Goal: Transaction & Acquisition: Purchase product/service

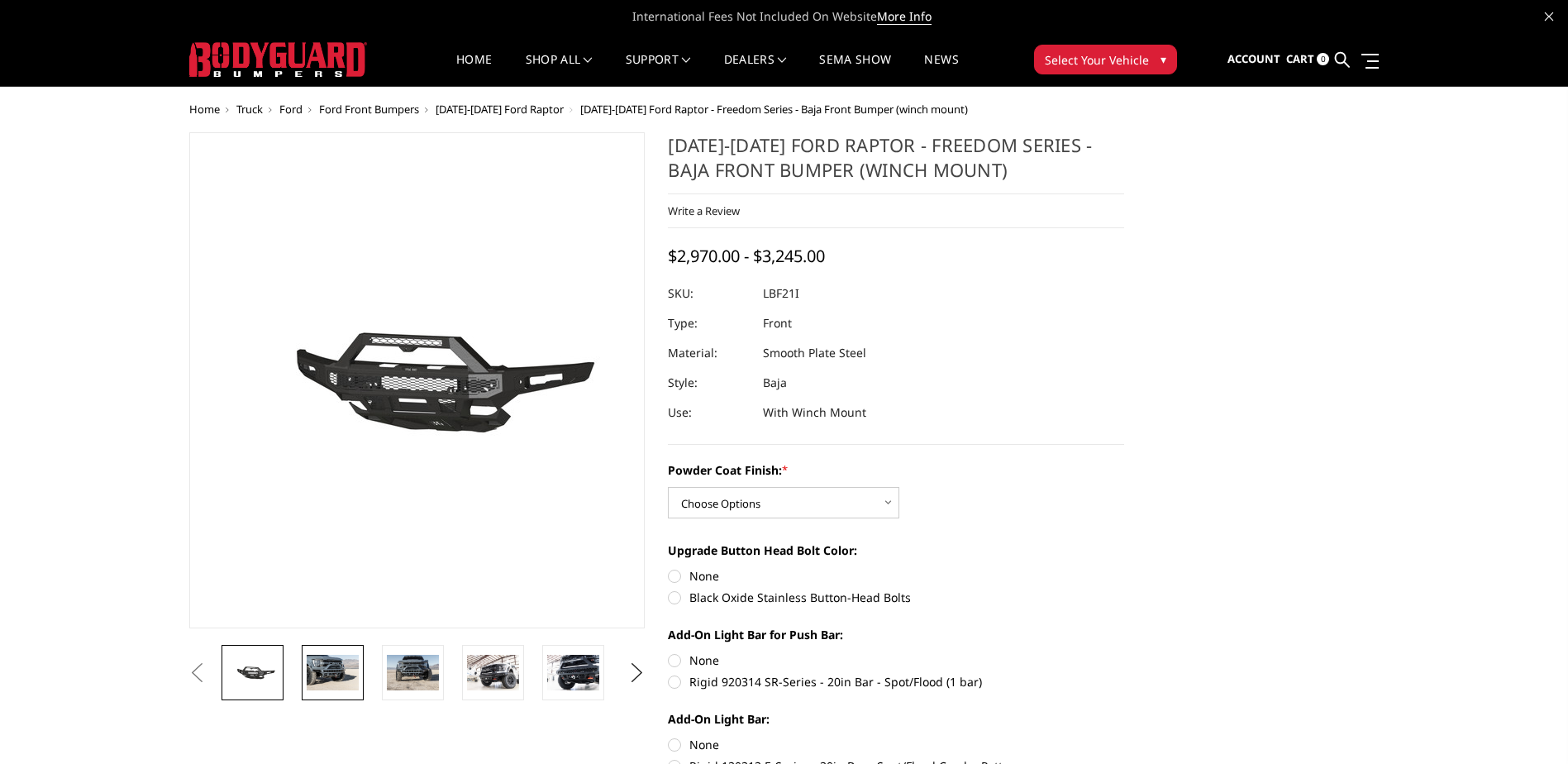
click at [324, 681] on img at bounding box center [332, 672] width 52 height 35
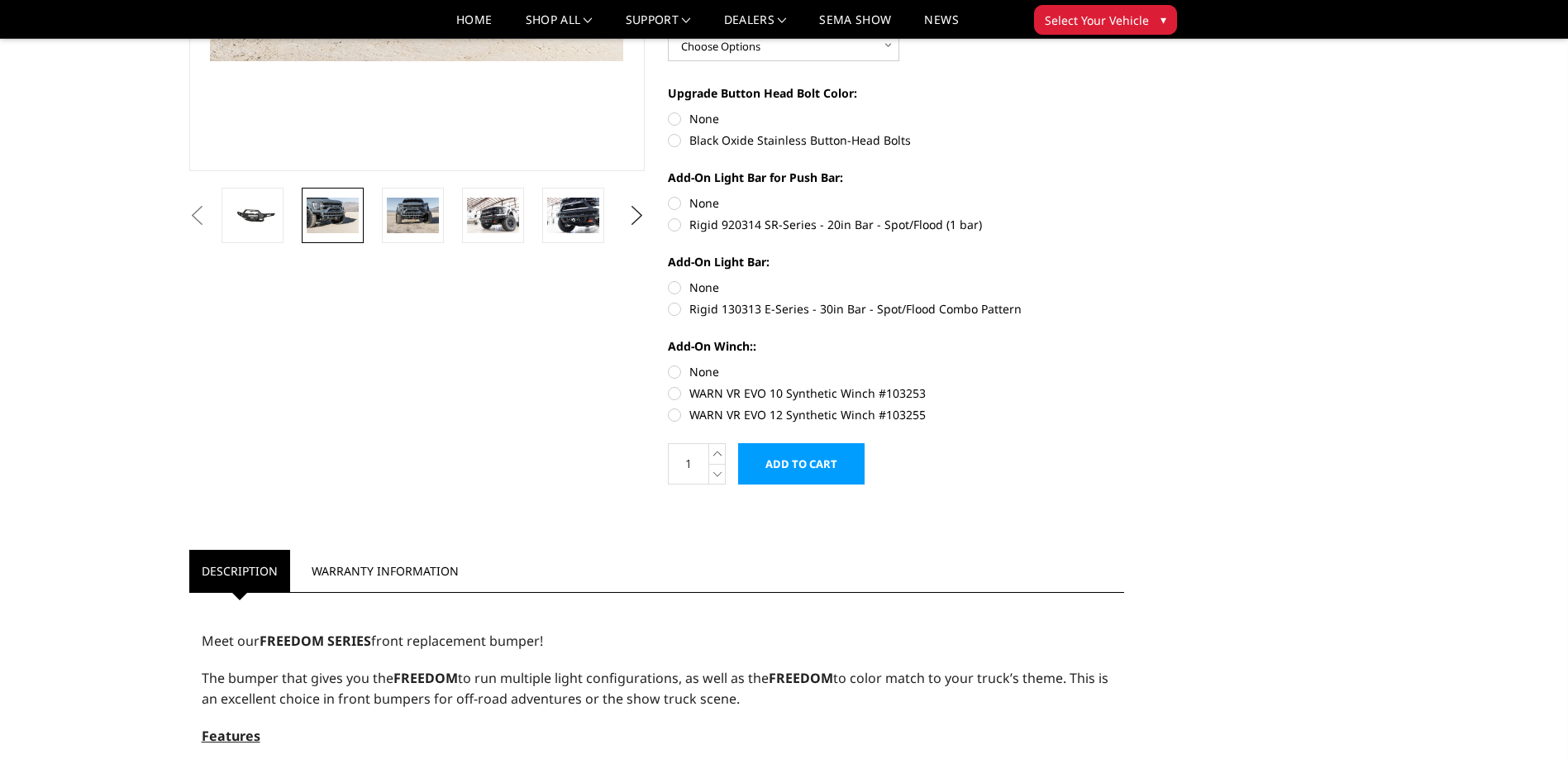
scroll to position [413, 0]
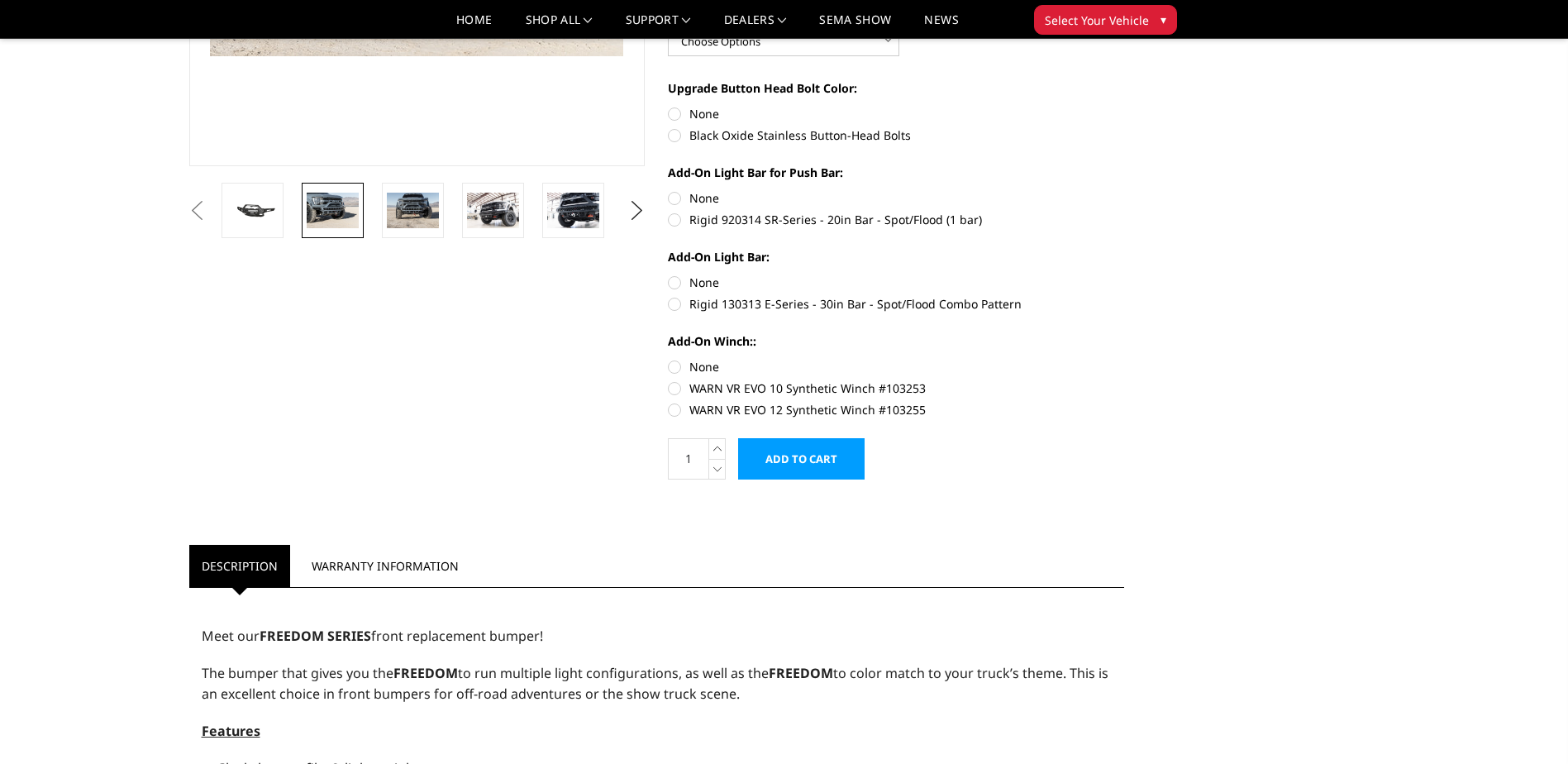
click at [684, 410] on label "WARN VR EVO 12 Synthetic Winch #103255" at bounding box center [895, 410] width 457 height 17
click at [1124, 380] on input "WARN VR EVO 12 Synthetic Winch #103255" at bounding box center [1124, 380] width 1 height 1
radio input "true"
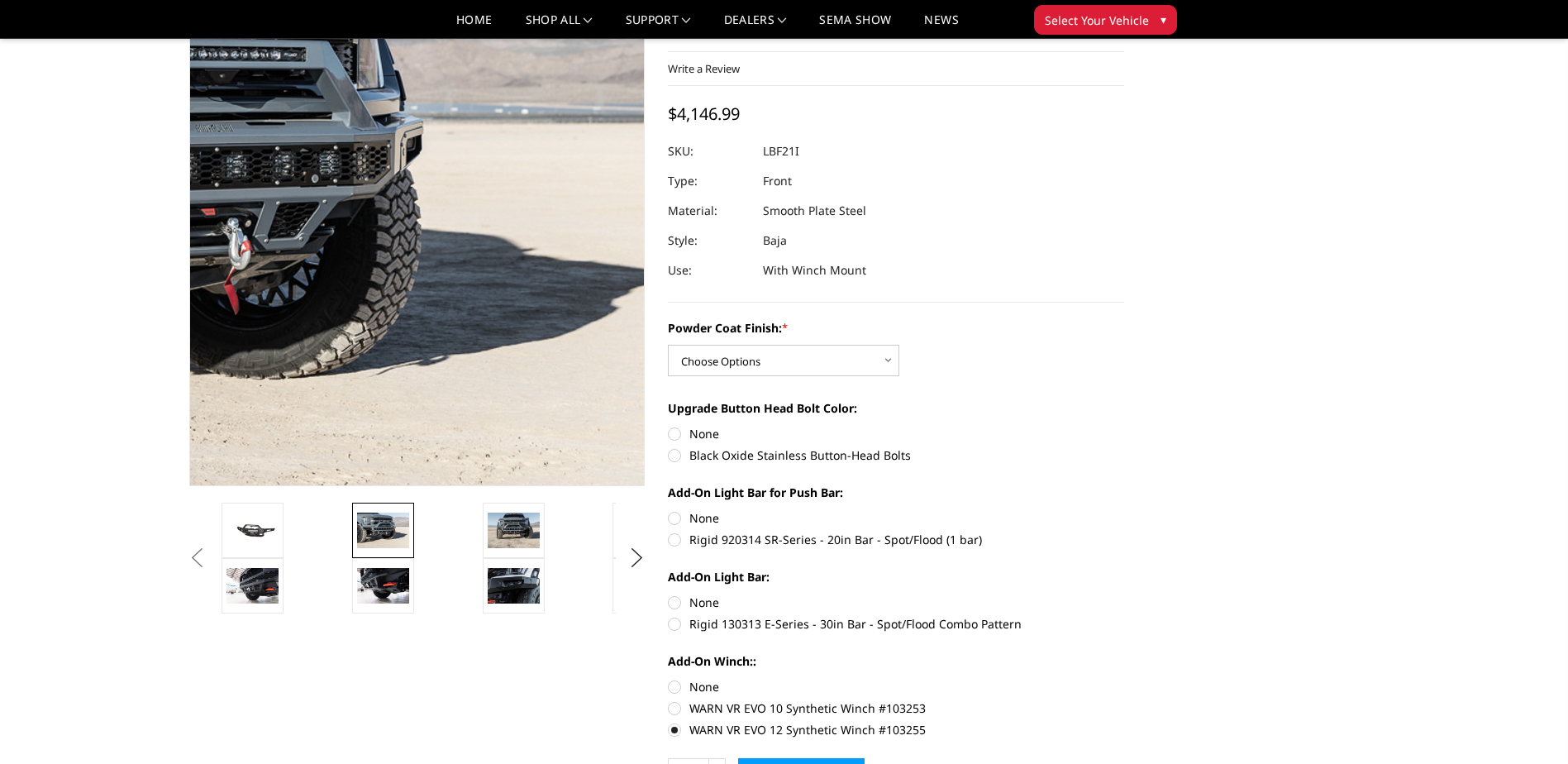
scroll to position [138, 0]
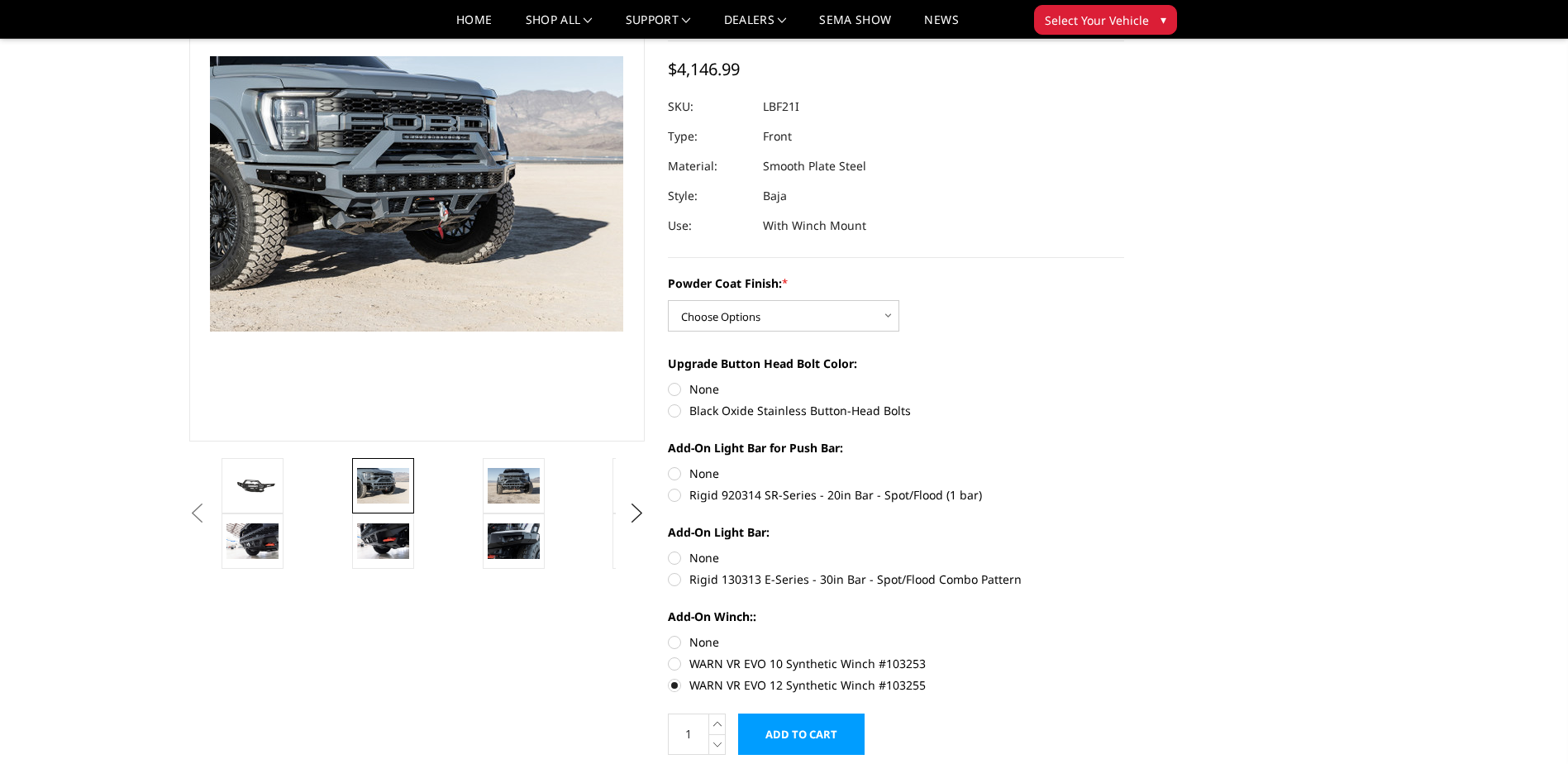
click at [673, 577] on label "Rigid 130313 E-Series - 30in Bar - Spot/Flood Combo Pattern" at bounding box center [895, 579] width 457 height 17
click at [1124, 550] on input "Rigid 130313 E-Series - 30in Bar - Spot/Flood Combo Pattern" at bounding box center [1124, 549] width 1 height 1
radio input "true"
click at [677, 493] on label "Rigid 920314 SR-Series - 20in Bar - Spot/Flood (1 bar)" at bounding box center [895, 494] width 457 height 17
click at [1124, 465] on input "Rigid 920314 SR-Series - 20in Bar - Spot/Flood (1 bar)" at bounding box center [1124, 464] width 1 height 1
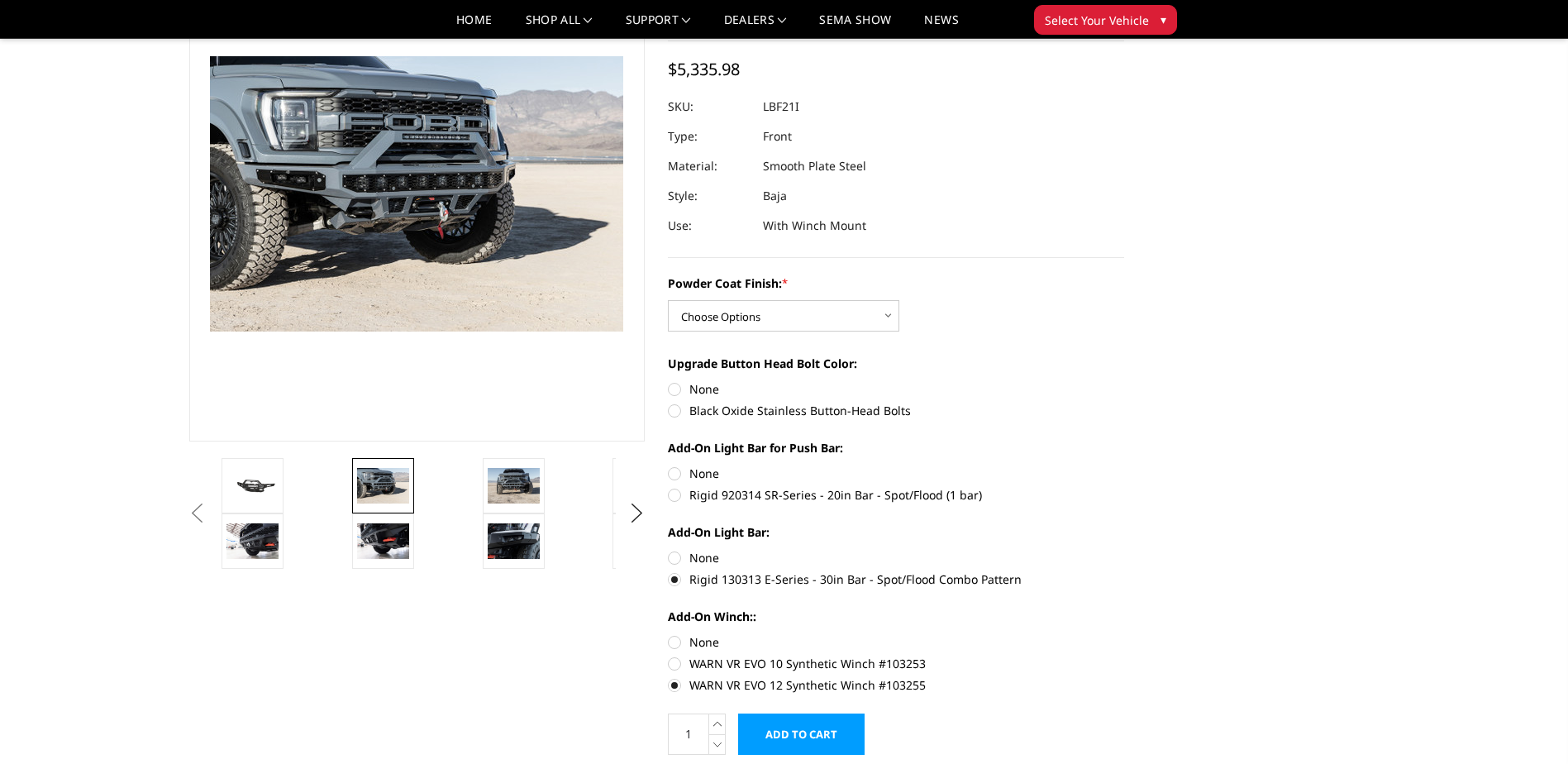
radio input "true"
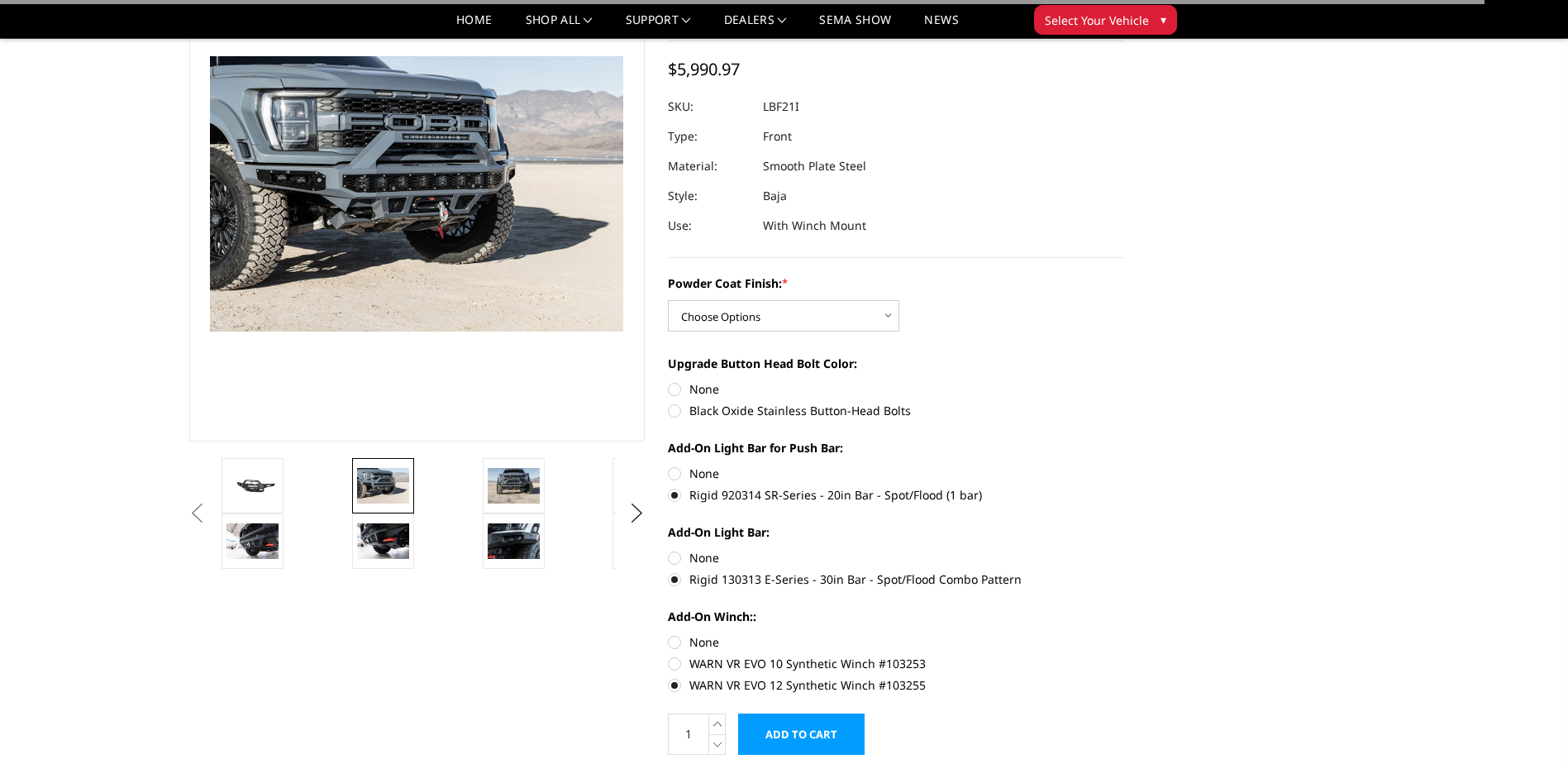
click at [681, 424] on div "Powder Coat Finish: * Choose Options Bare Metal Texture Black Powder Coat Upgra…" at bounding box center [895, 482] width 457 height 416
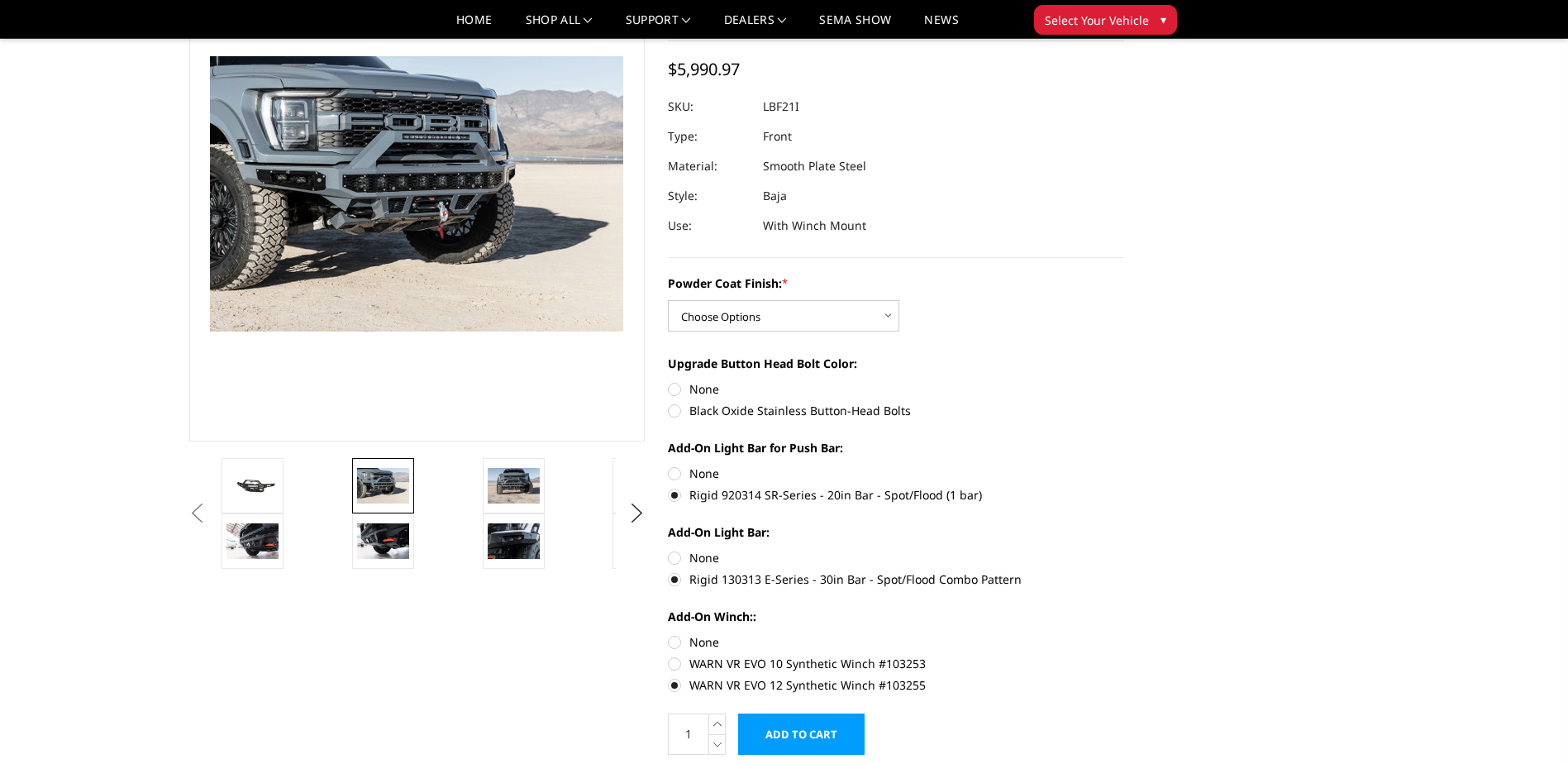
click at [681, 412] on label "Black Oxide Stainless Button-Head Bolts" at bounding box center [895, 411] width 457 height 17
click at [1124, 381] on input "Black Oxide Stainless Button-Head Bolts" at bounding box center [1124, 380] width 1 height 1
radio input "true"
click at [191, 504] on button "Previous" at bounding box center [197, 513] width 25 height 25
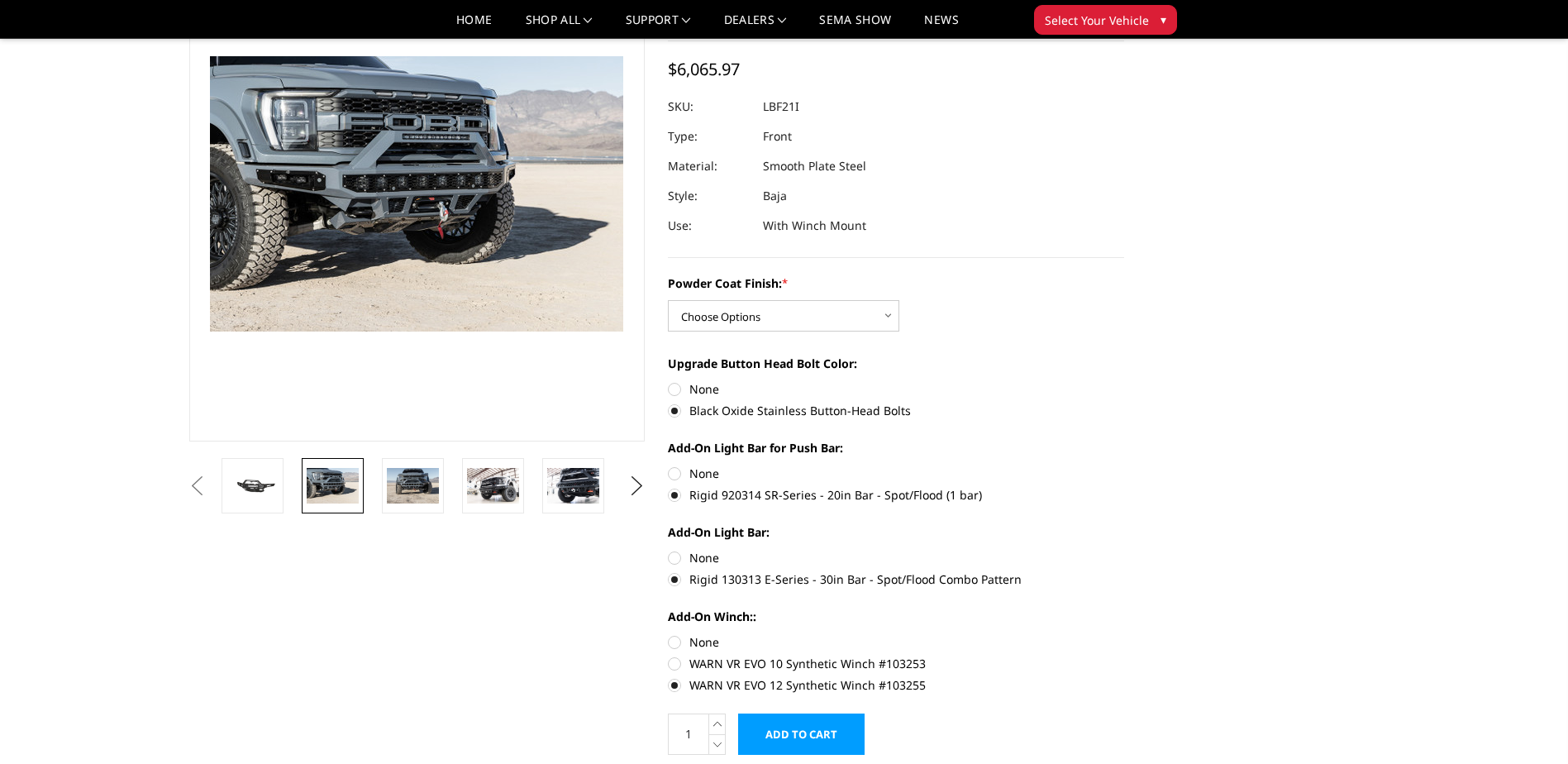
click at [236, 501] on link at bounding box center [253, 486] width 62 height 55
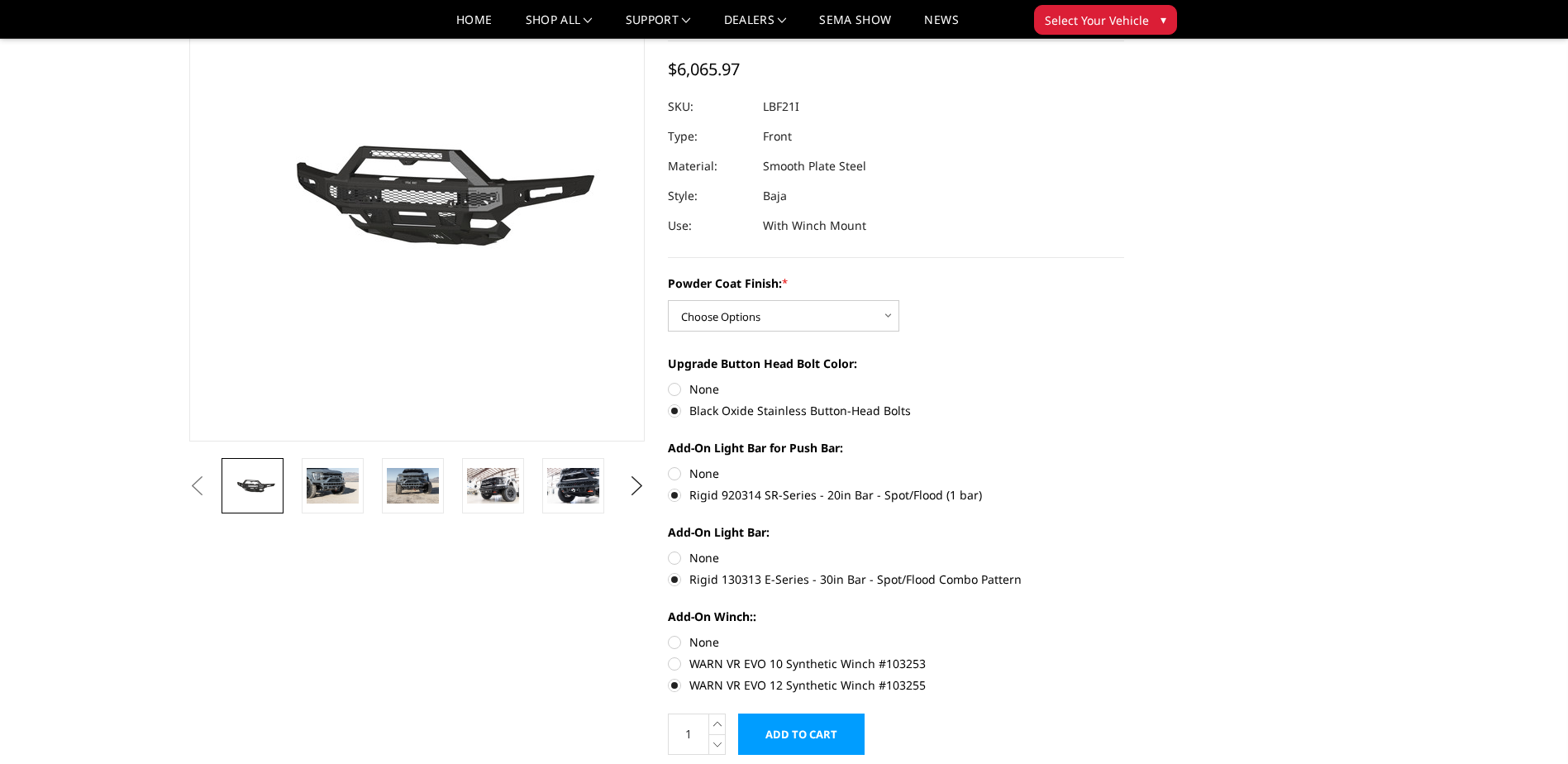
click at [273, 483] on img at bounding box center [252, 486] width 52 height 24
click at [311, 481] on img at bounding box center [332, 485] width 52 height 35
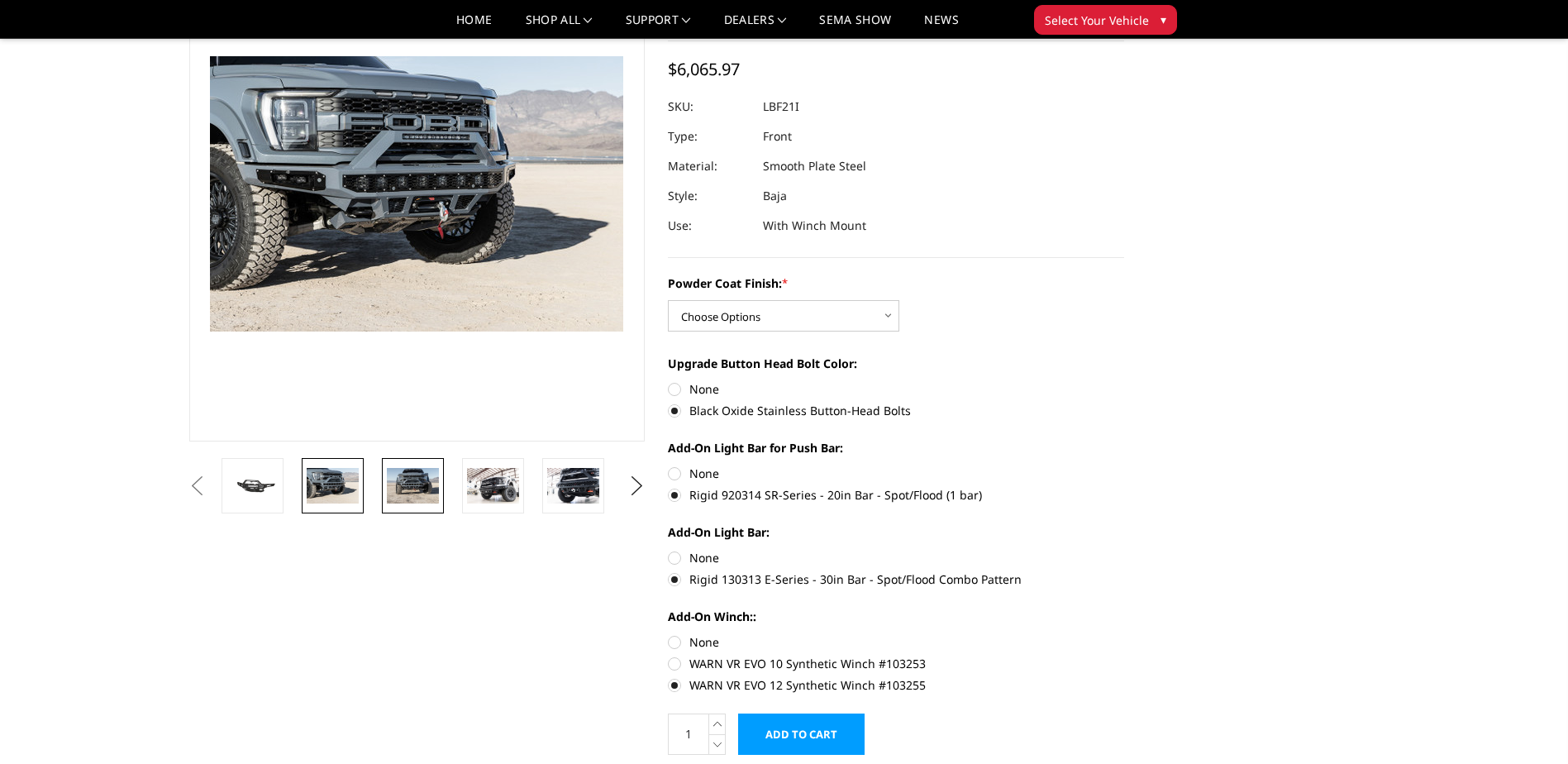
click at [398, 481] on img at bounding box center [412, 485] width 52 height 35
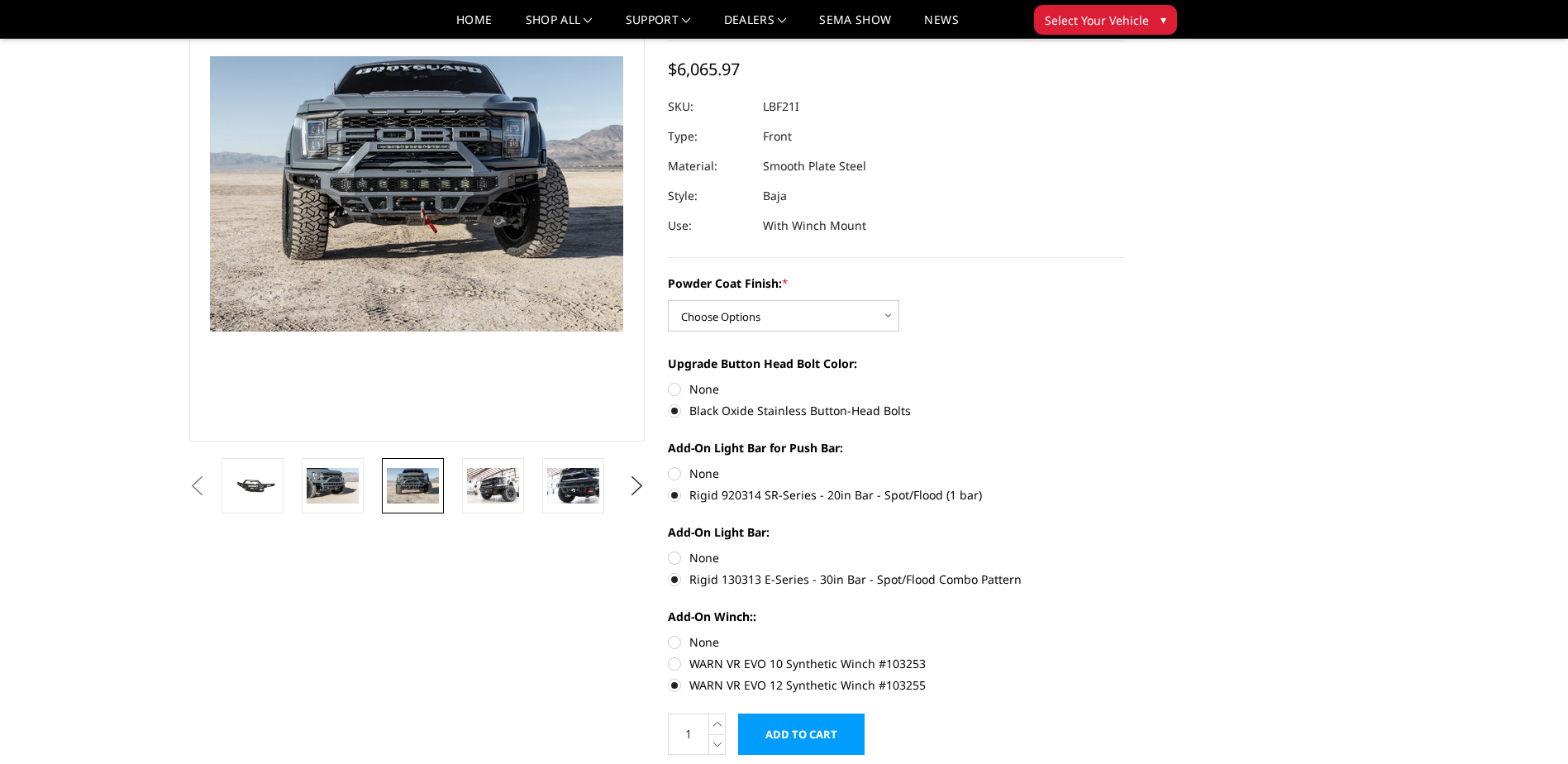
click at [458, 481] on li at bounding box center [419, 486] width 80 height 55
click at [497, 492] on img at bounding box center [493, 485] width 52 height 35
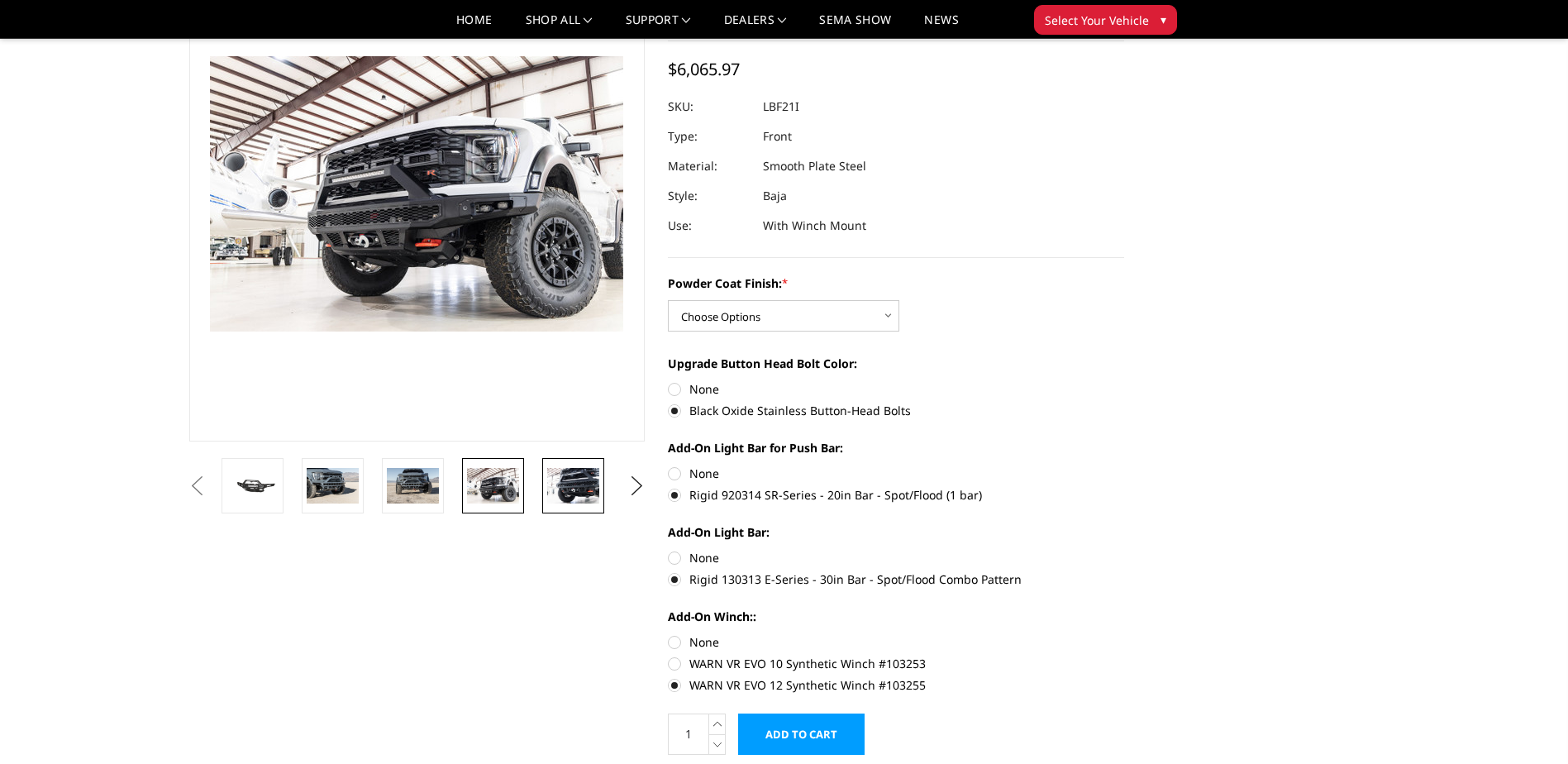
click at [553, 487] on img at bounding box center [573, 485] width 52 height 35
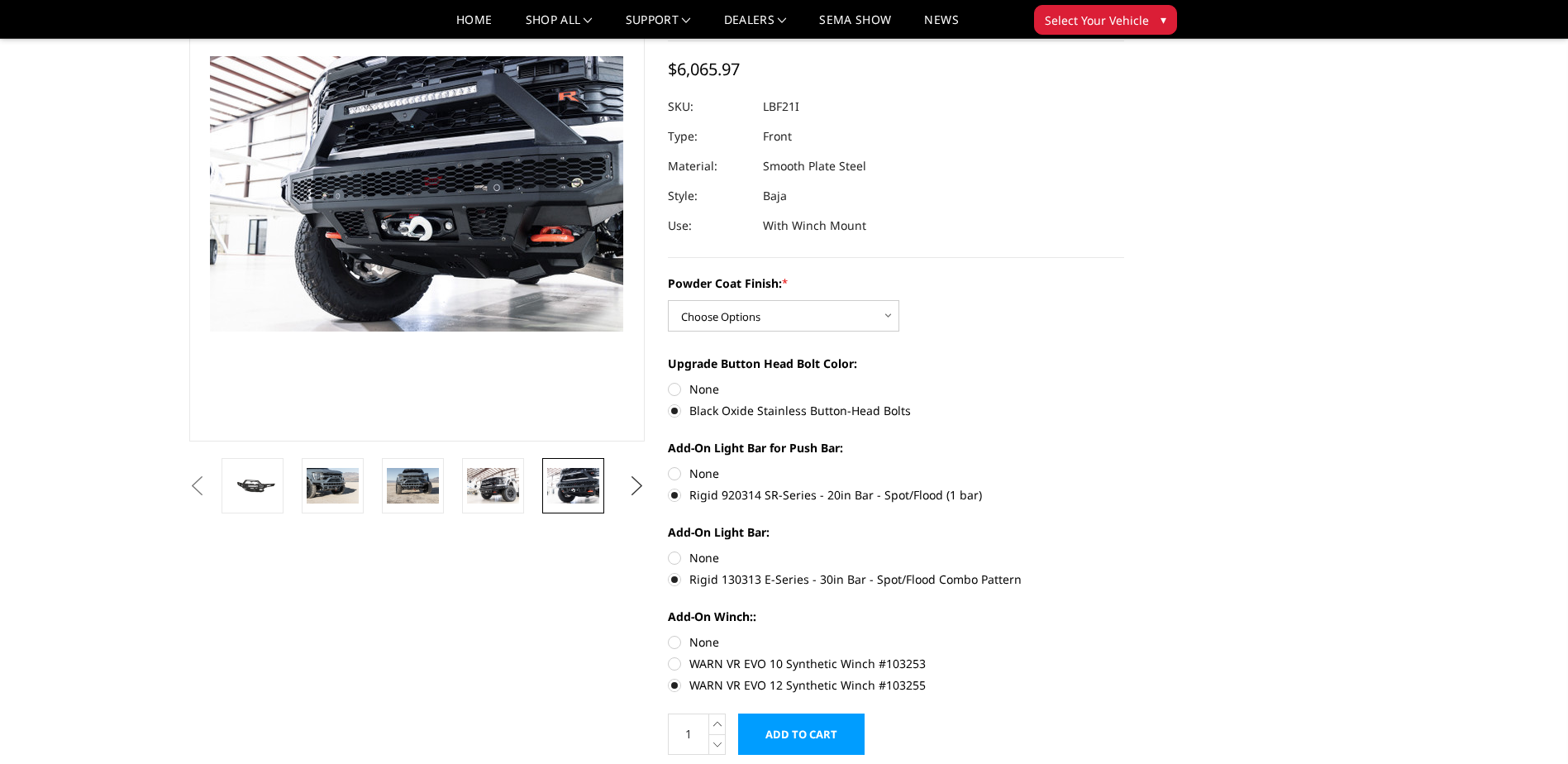
click at [632, 485] on button "Next" at bounding box center [636, 486] width 25 height 25
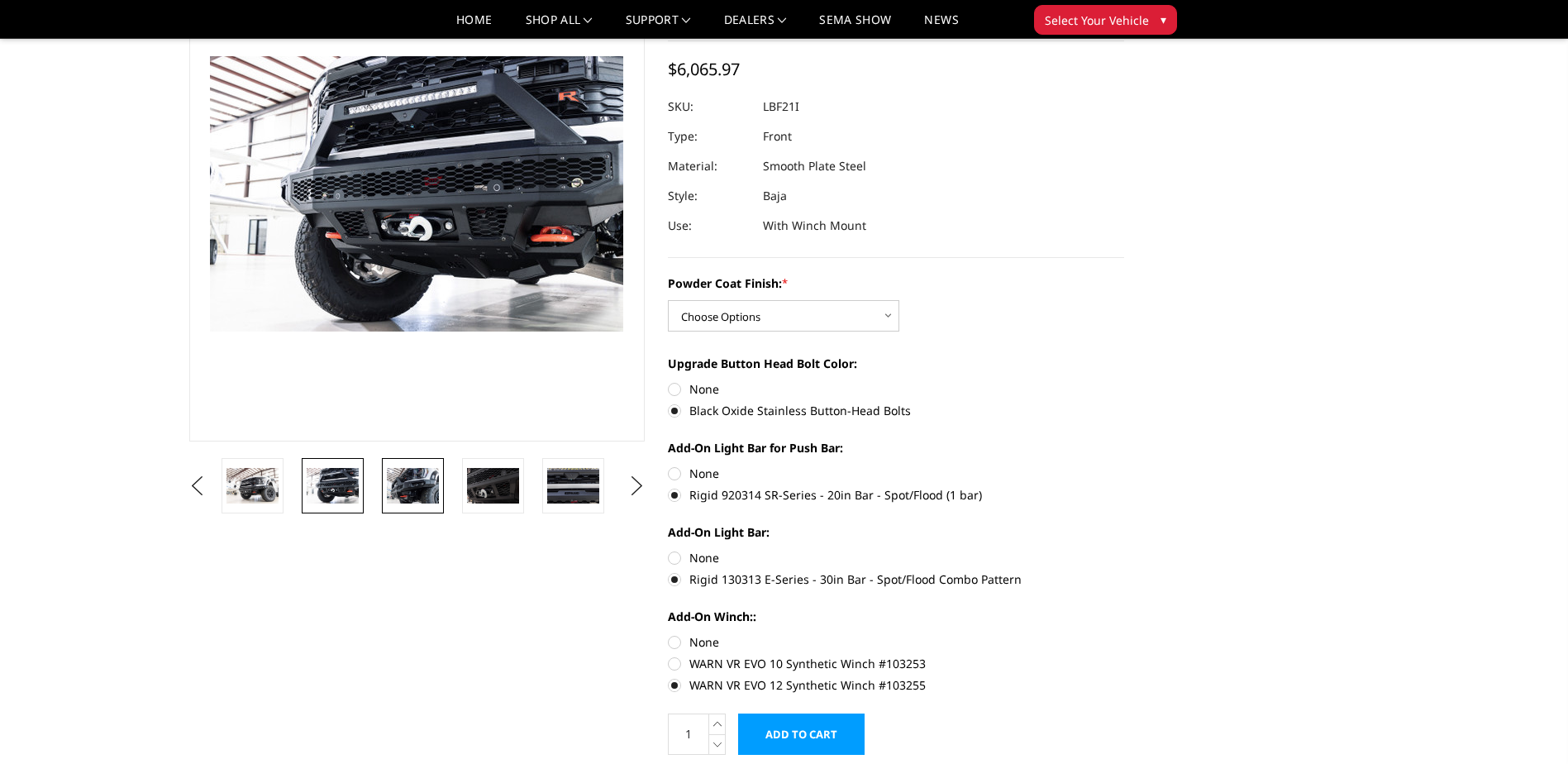
click at [441, 493] on link at bounding box center [412, 486] width 62 height 55
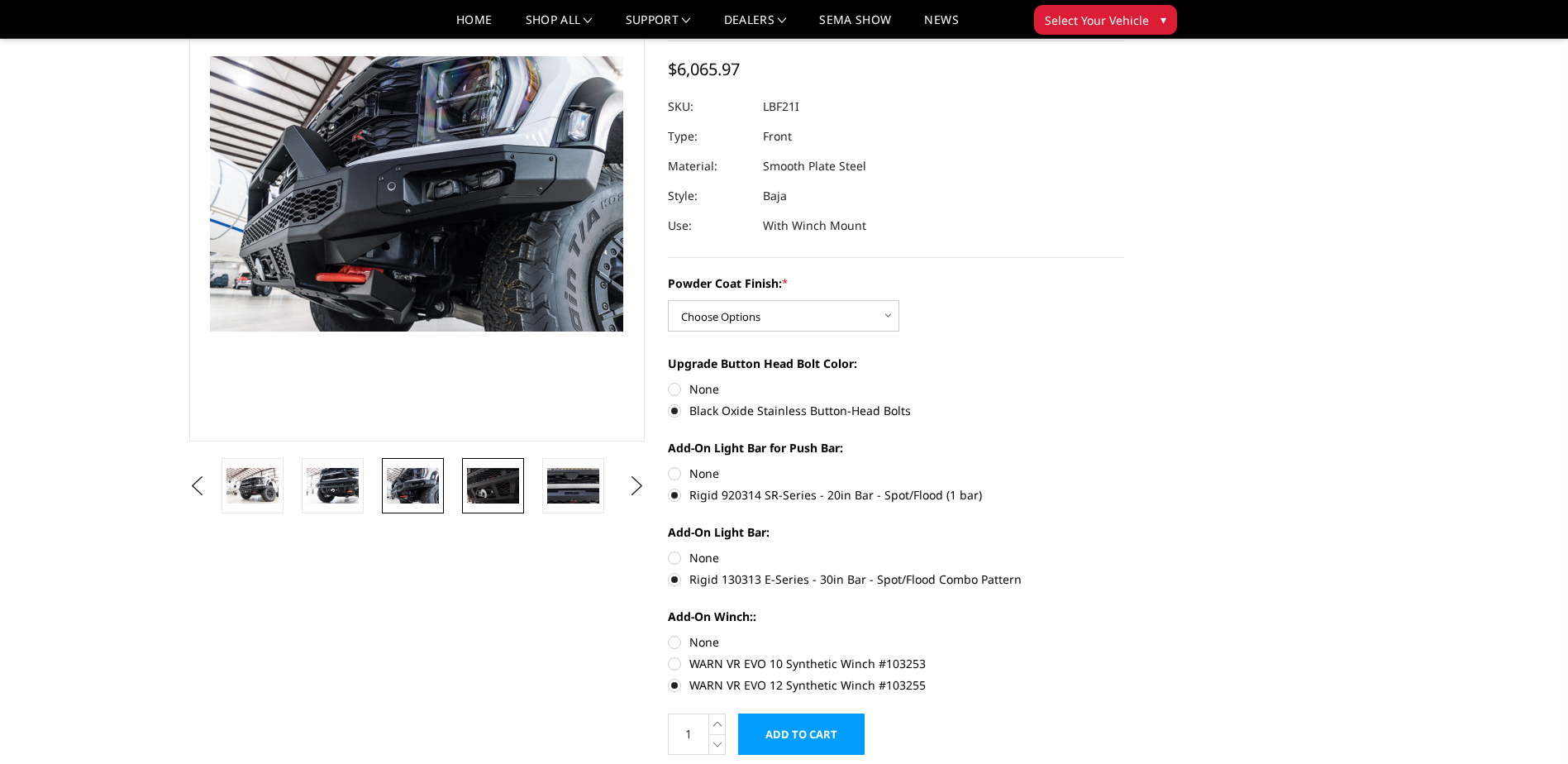
click at [498, 486] on img at bounding box center [493, 485] width 52 height 35
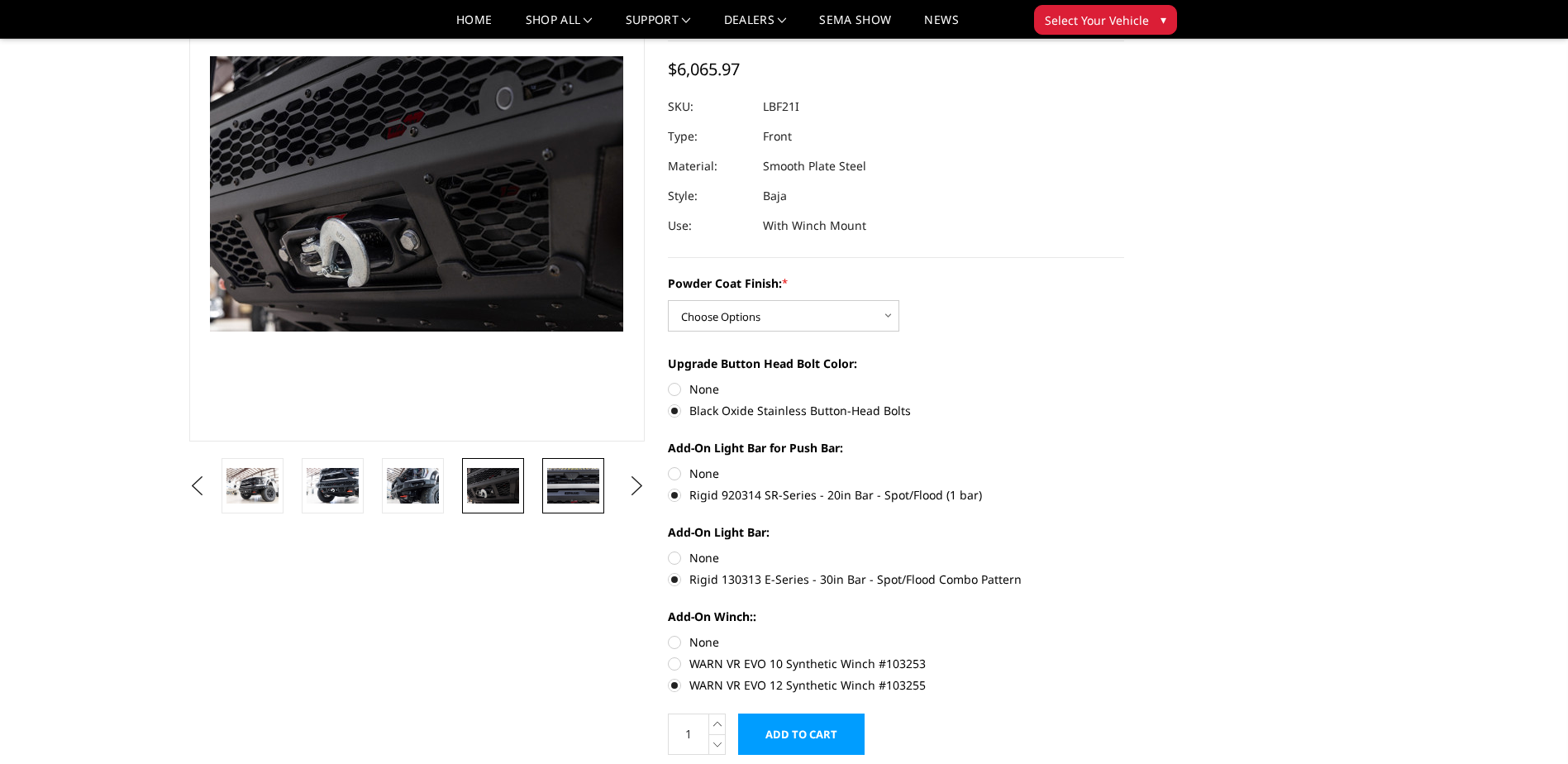
click at [588, 485] on img at bounding box center [573, 485] width 52 height 35
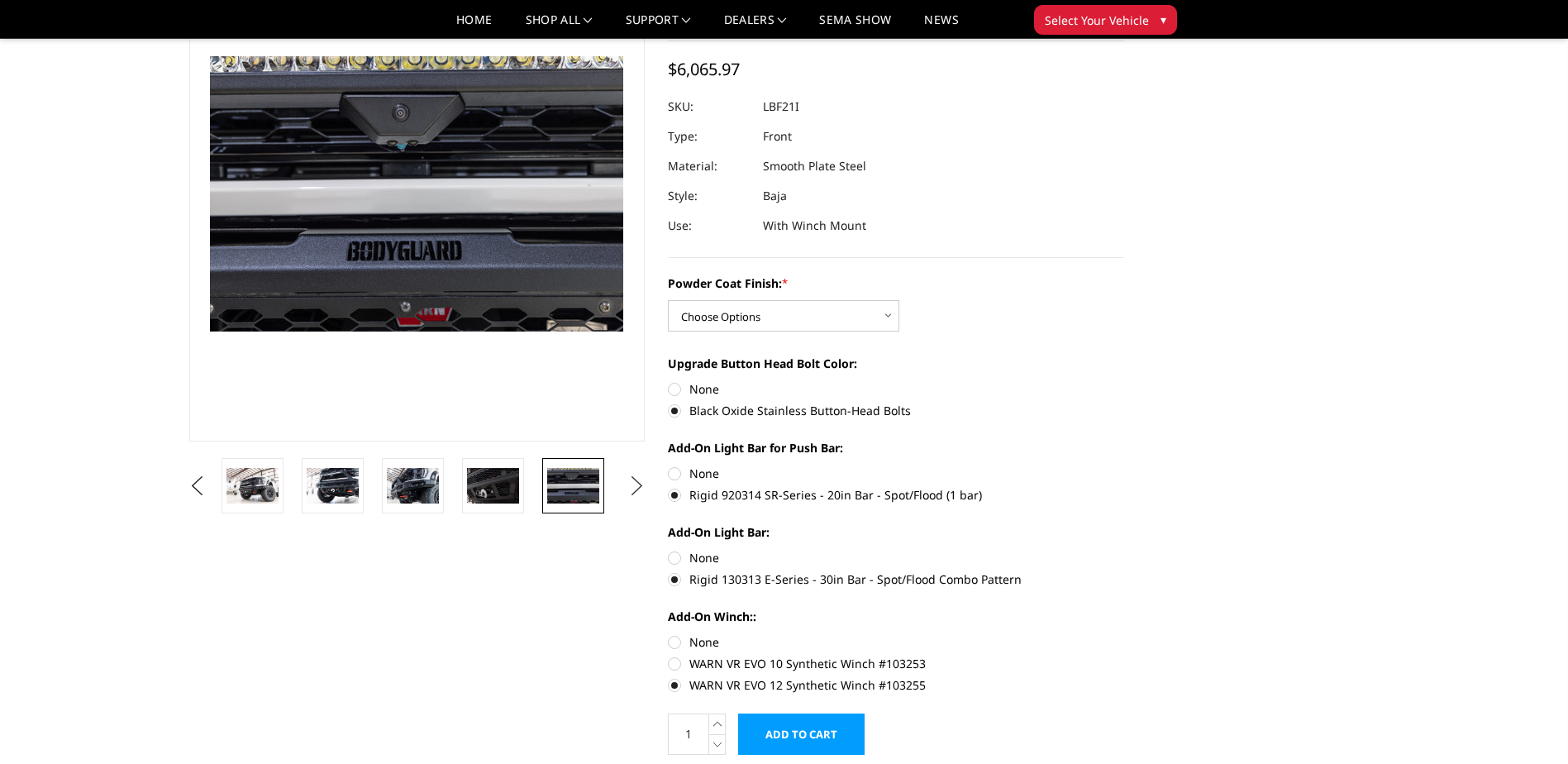
click at [635, 484] on button "Next" at bounding box center [636, 486] width 25 height 25
click at [635, 485] on button "Next" at bounding box center [636, 486] width 25 height 25
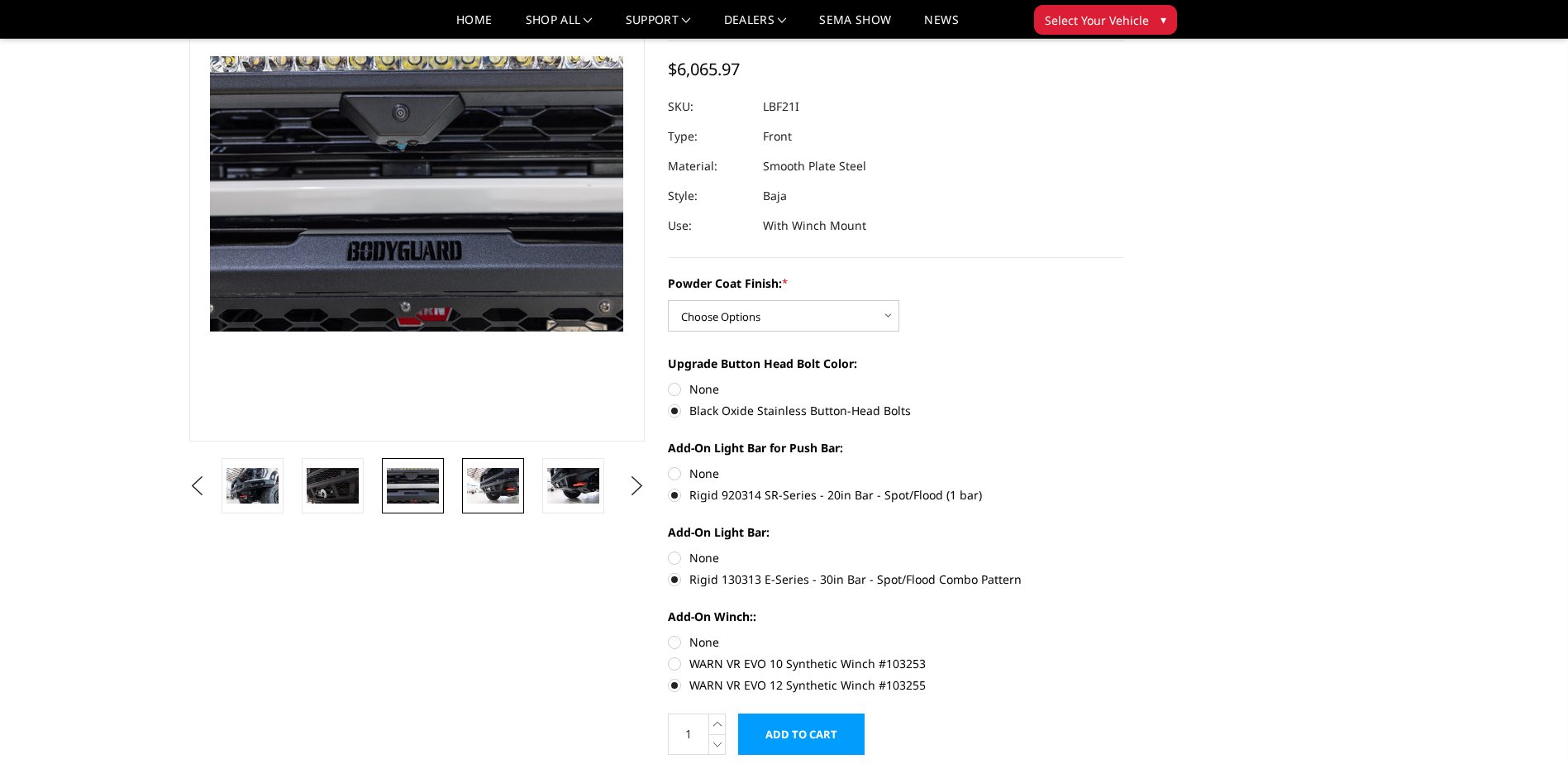
click at [485, 487] on img at bounding box center [493, 485] width 52 height 35
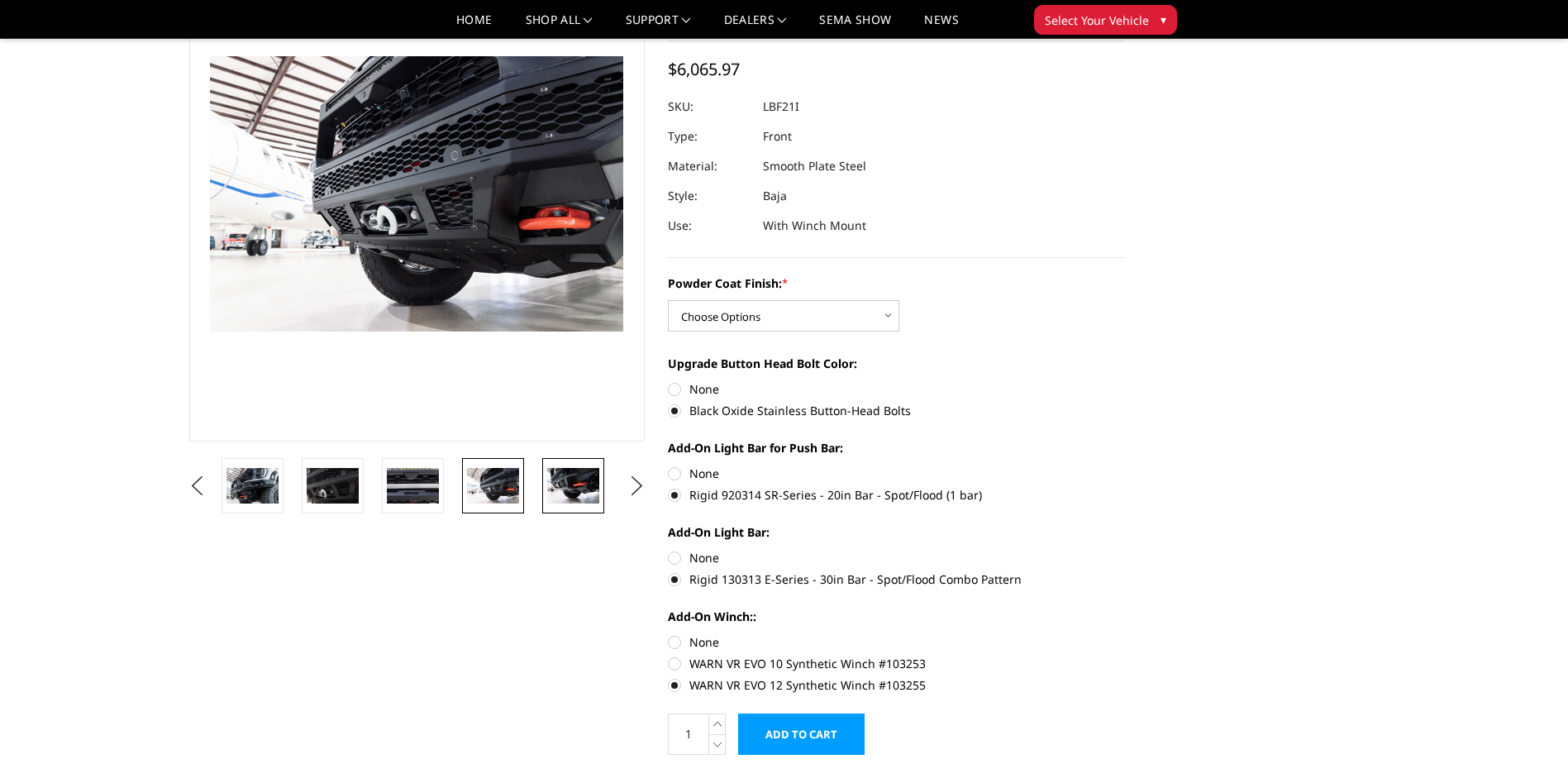
click at [588, 487] on img at bounding box center [573, 485] width 52 height 35
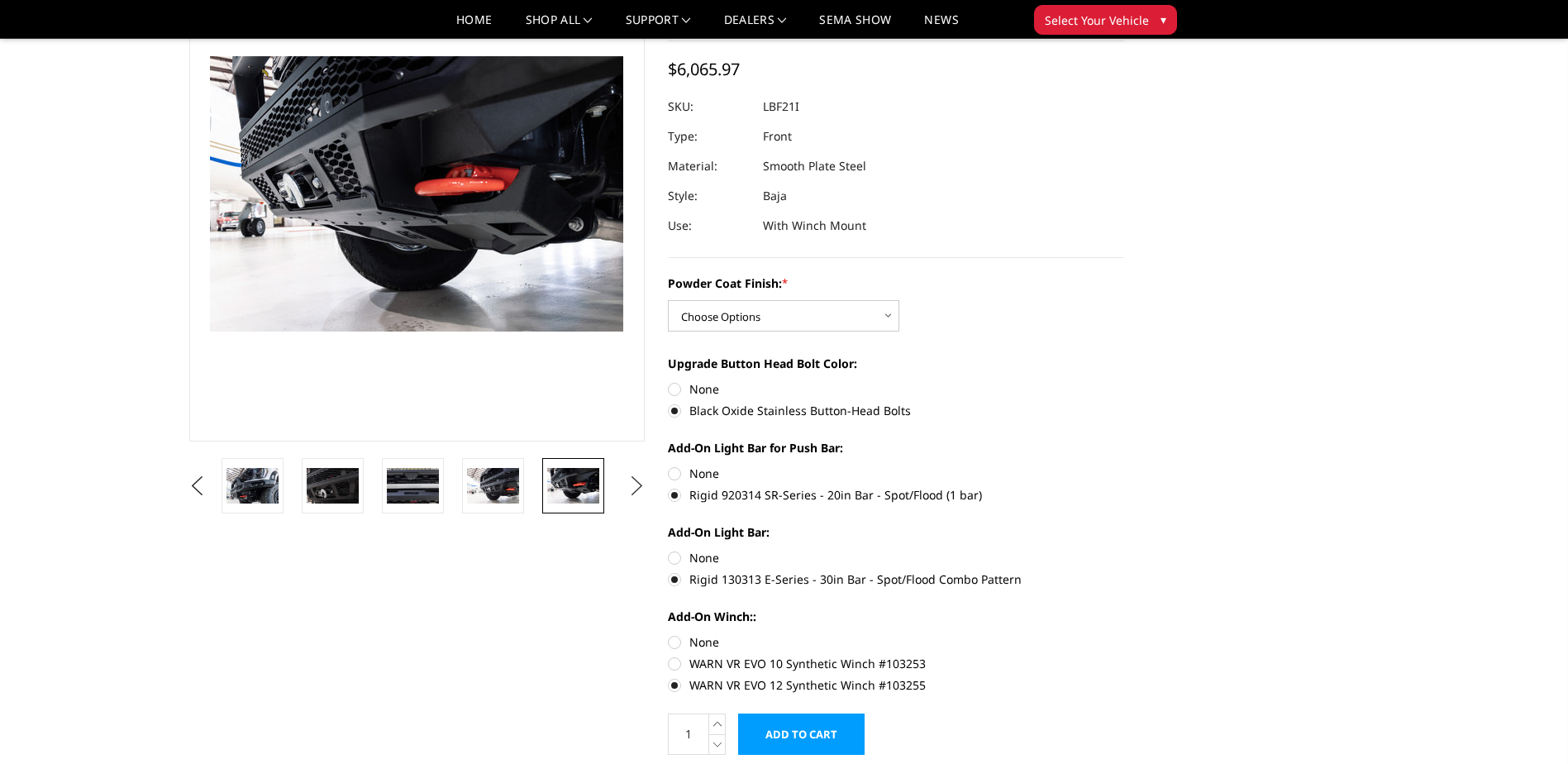
click at [638, 481] on button "Next" at bounding box center [636, 486] width 25 height 25
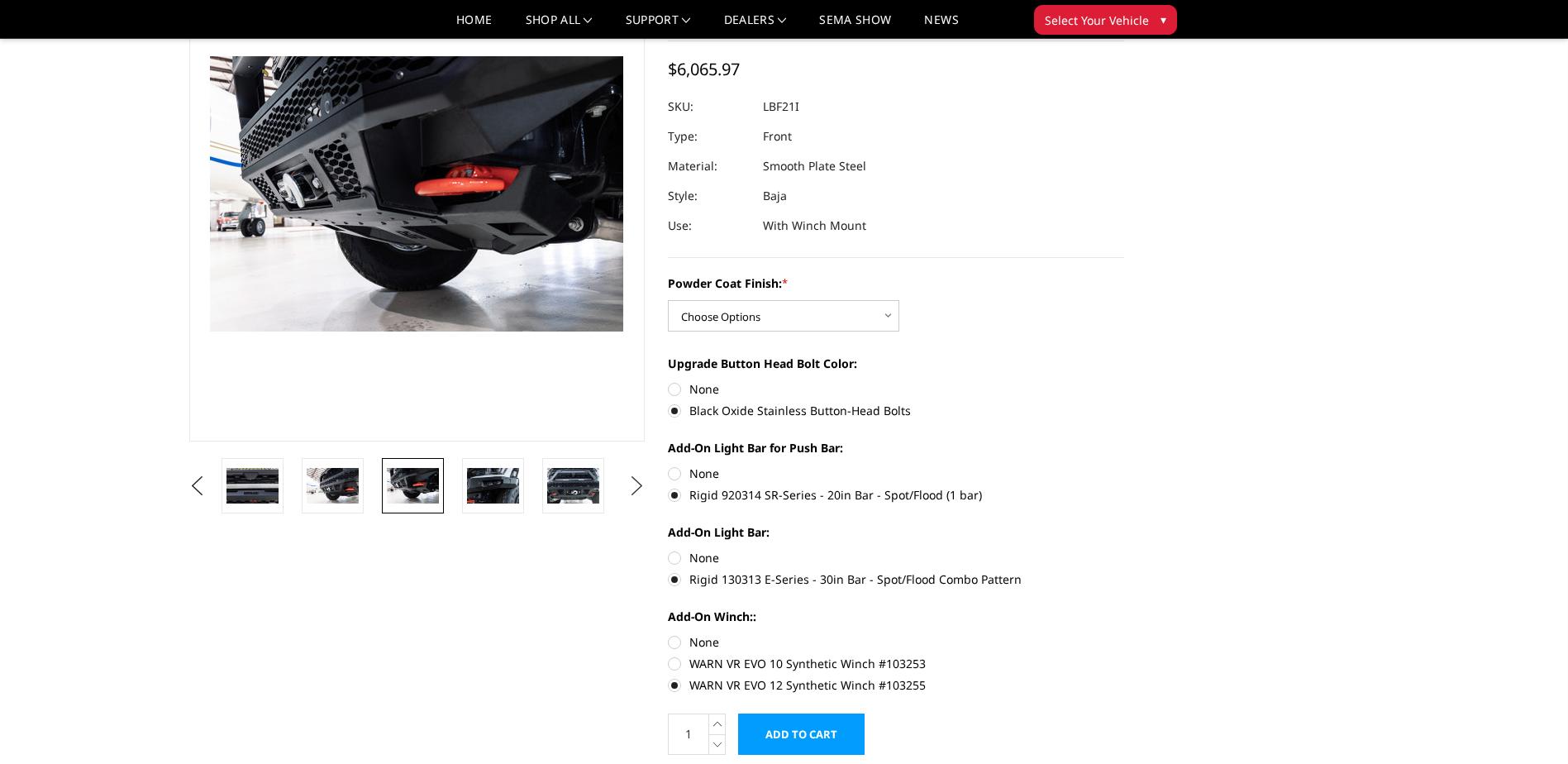
click at [638, 481] on button "Next" at bounding box center [636, 486] width 25 height 25
click at [576, 489] on img at bounding box center [573, 485] width 52 height 35
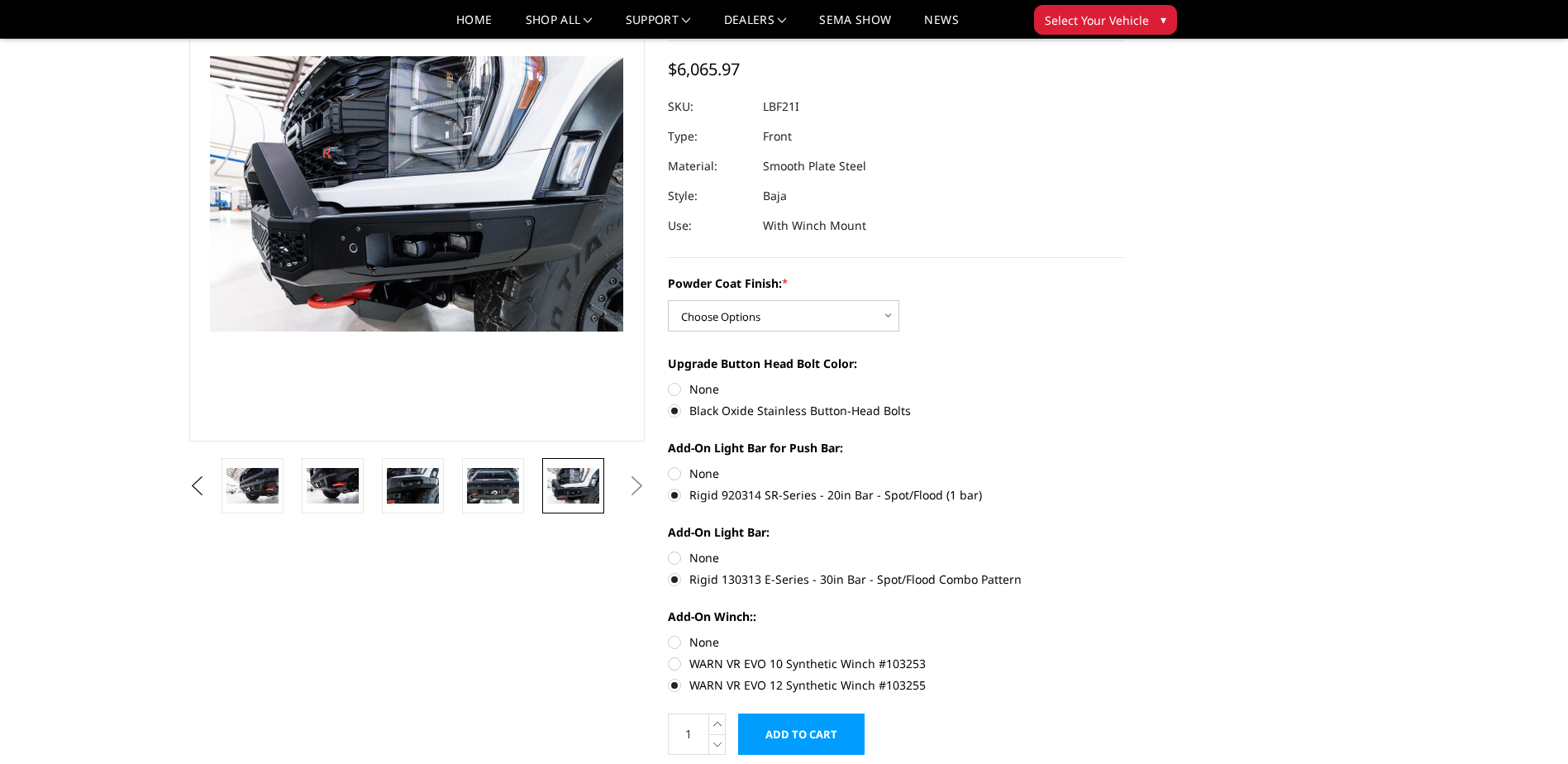
click at [640, 488] on button "Next" at bounding box center [636, 486] width 25 height 25
